Goal: Task Accomplishment & Management: Use online tool/utility

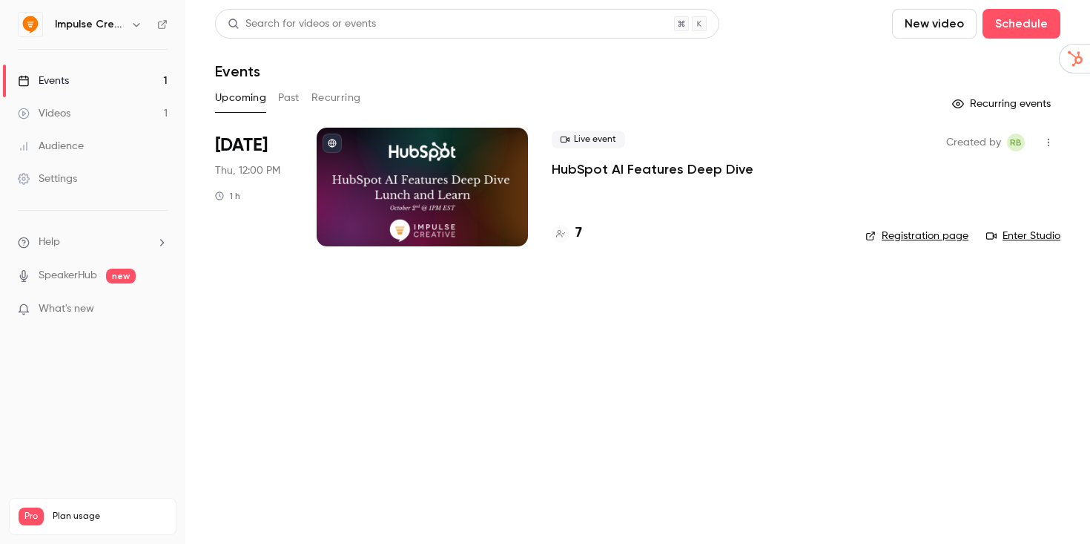
click at [916, 240] on link "Registration page" at bounding box center [916, 235] width 103 height 15
click at [567, 234] on div at bounding box center [561, 234] width 18 height 18
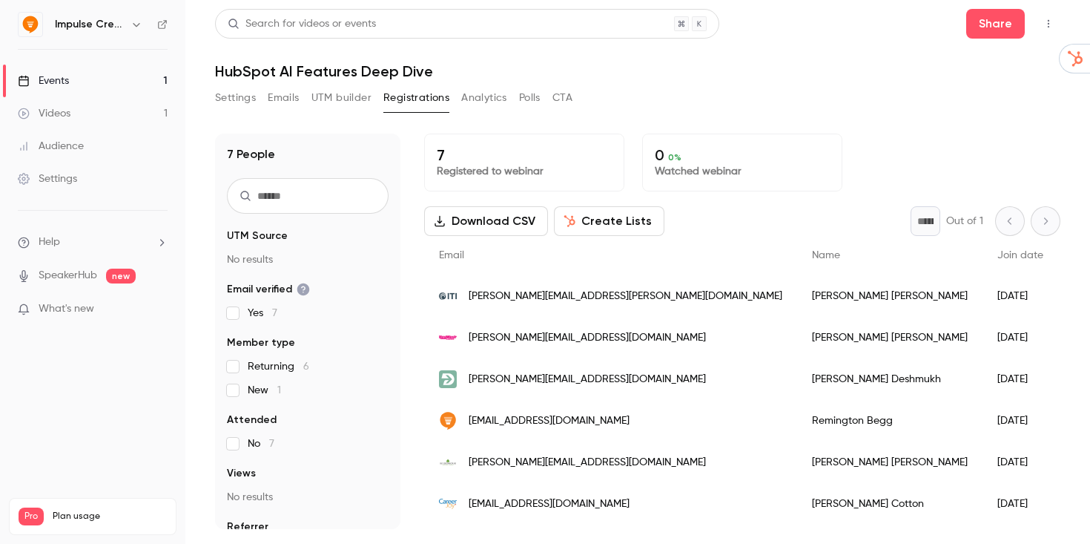
click at [603, 225] on button "Create Lists" at bounding box center [609, 221] width 110 height 30
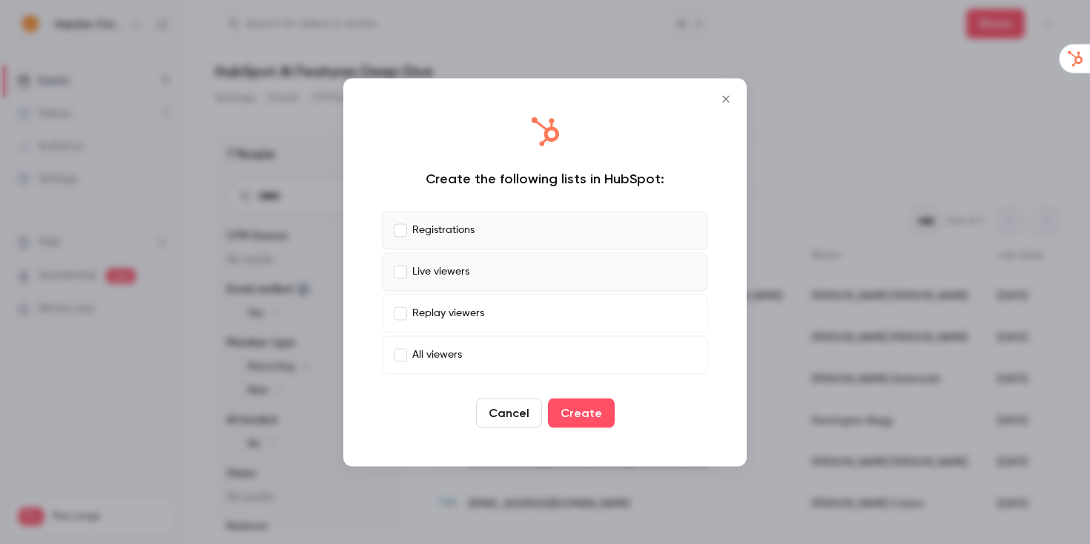
click at [400, 262] on label "Live viewers" at bounding box center [545, 271] width 326 height 39
click at [727, 102] on icon "Close" at bounding box center [726, 99] width 18 height 12
